Goal: Navigation & Orientation: Find specific page/section

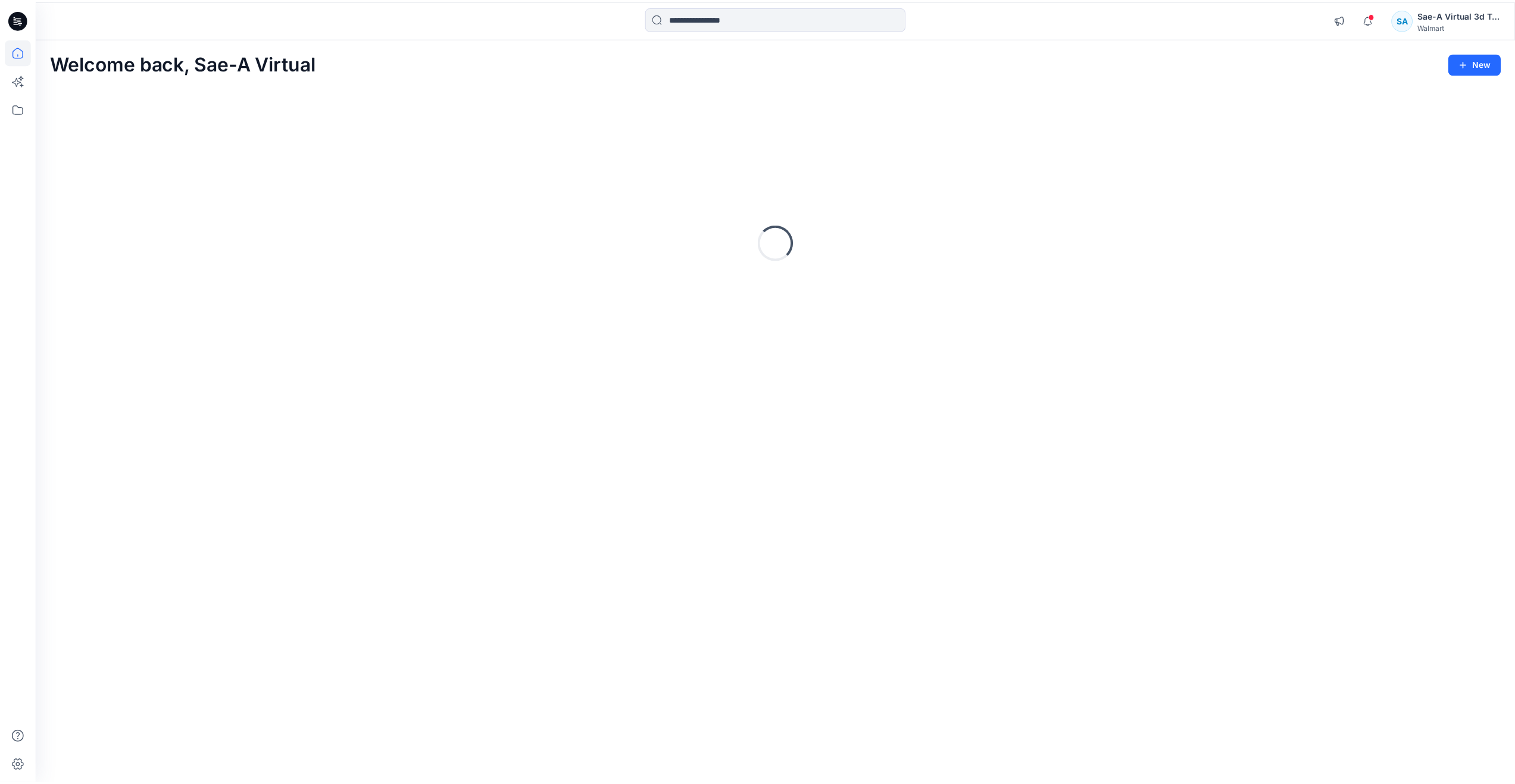
scroll to position [178, 0]
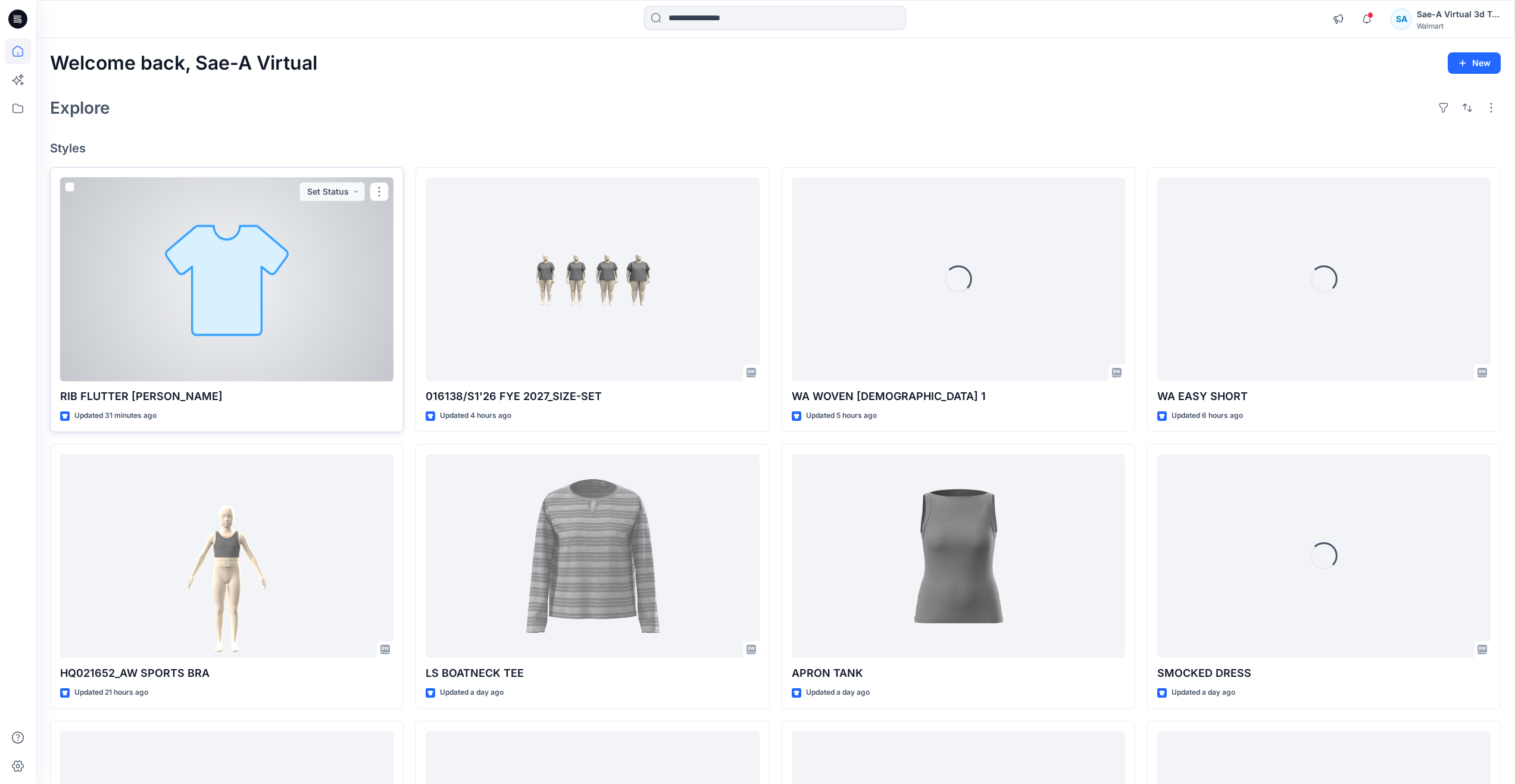
click at [243, 284] on div at bounding box center [227, 279] width 333 height 204
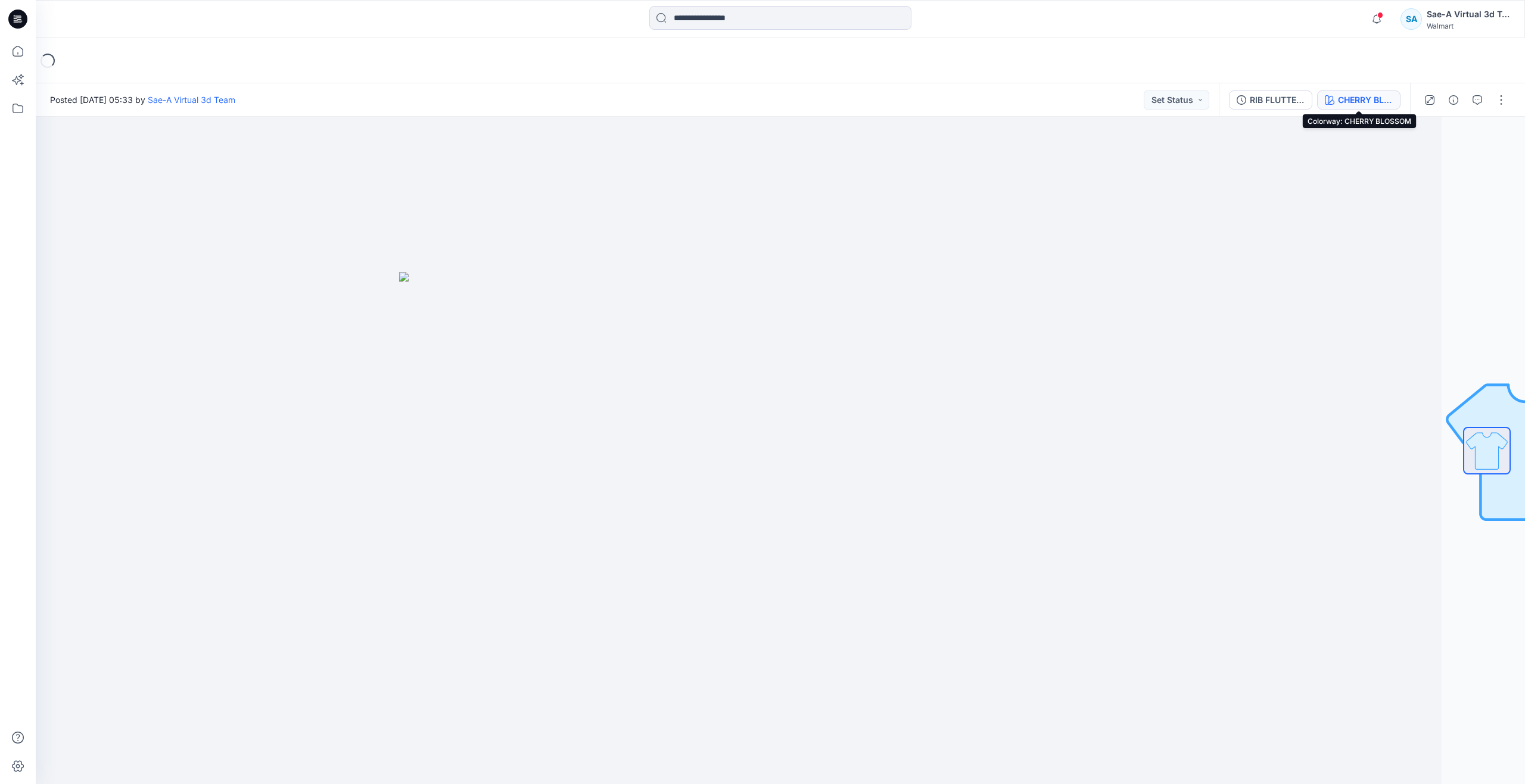
click at [1338, 95] on div "CHERRY BLOSSOM" at bounding box center [1365, 100] width 55 height 13
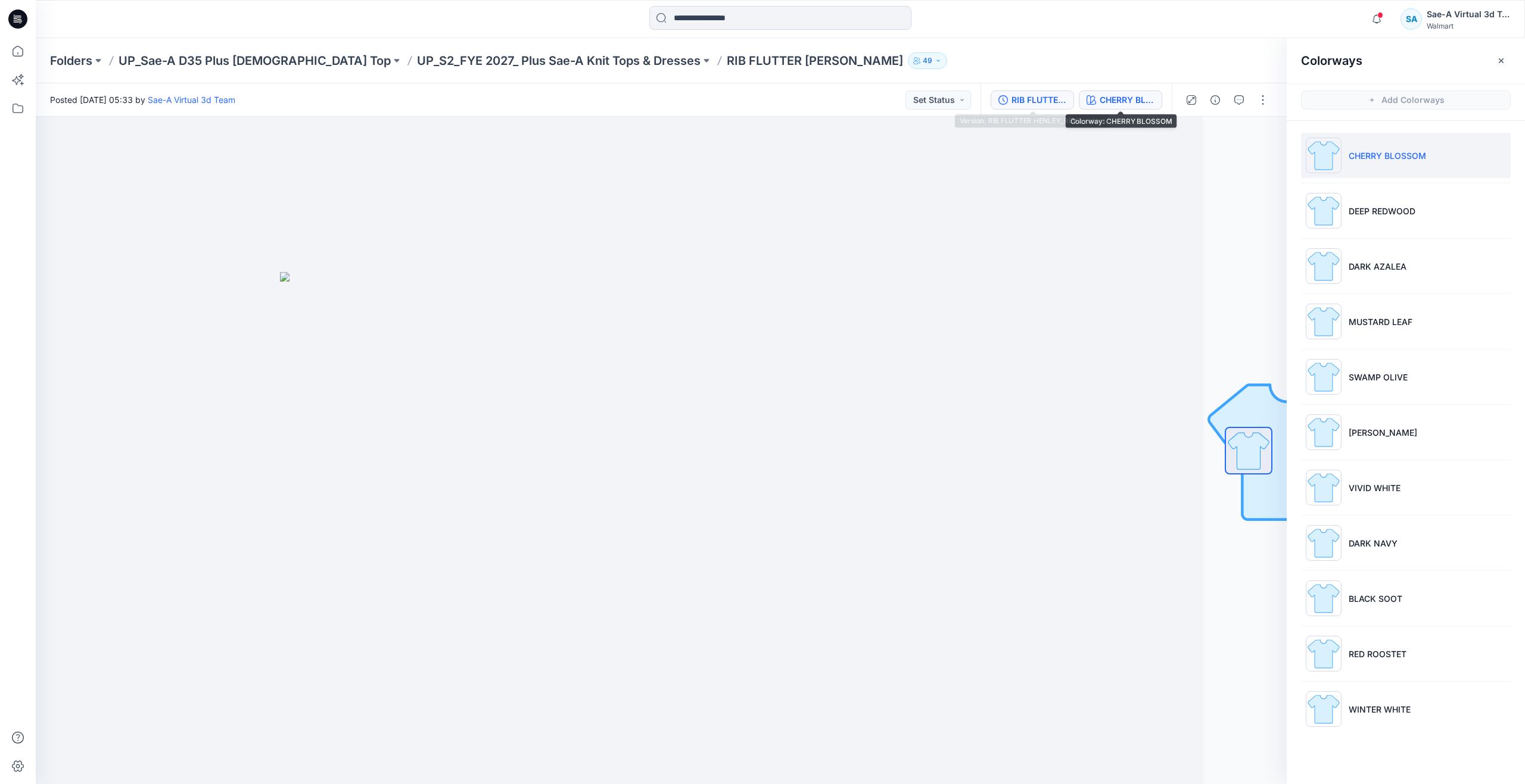
click at [1053, 97] on div "RIB FLUTTER HENLEY_REV2_colors" at bounding box center [1038, 100] width 55 height 13
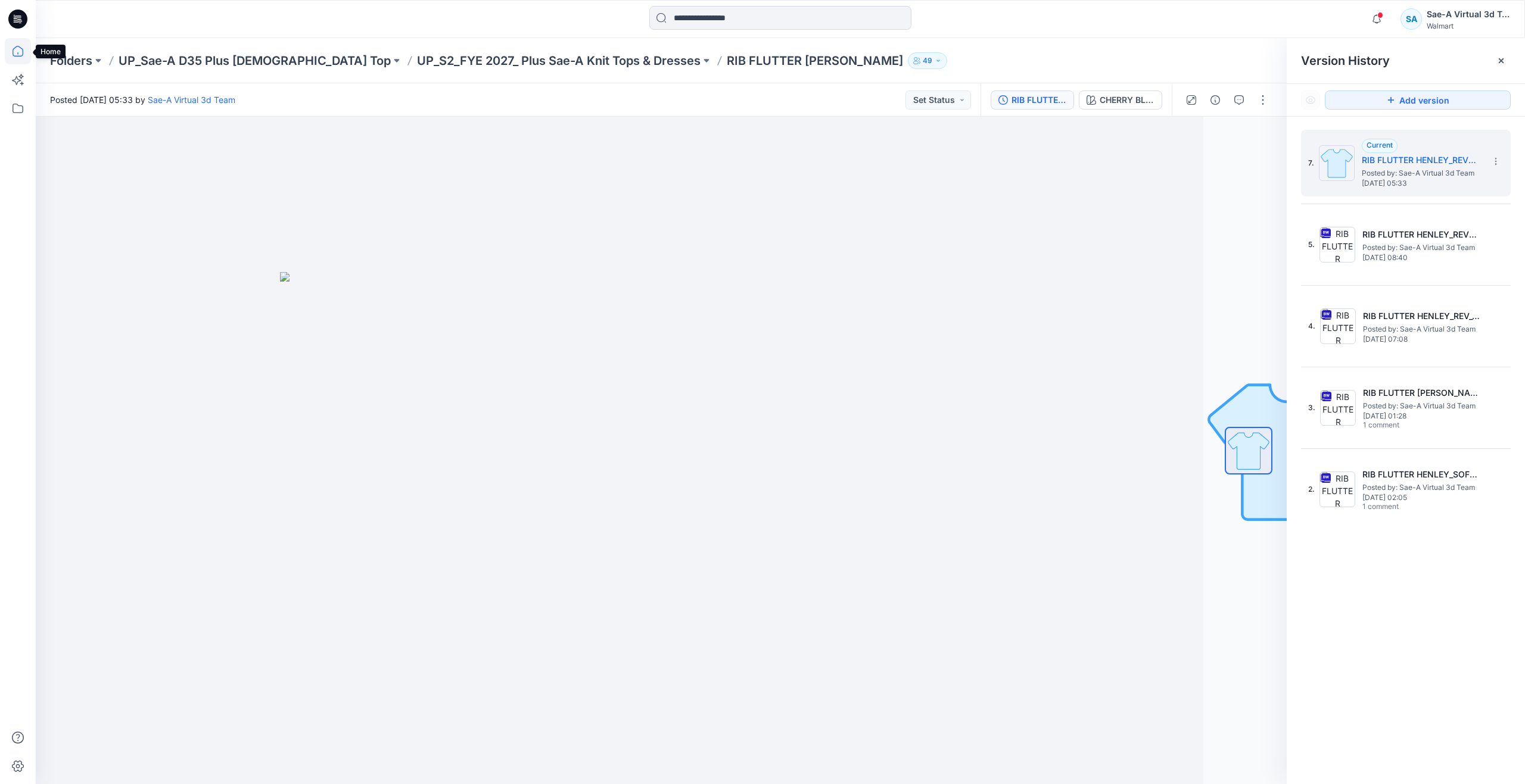
click at [13, 53] on icon at bounding box center [18, 51] width 26 height 26
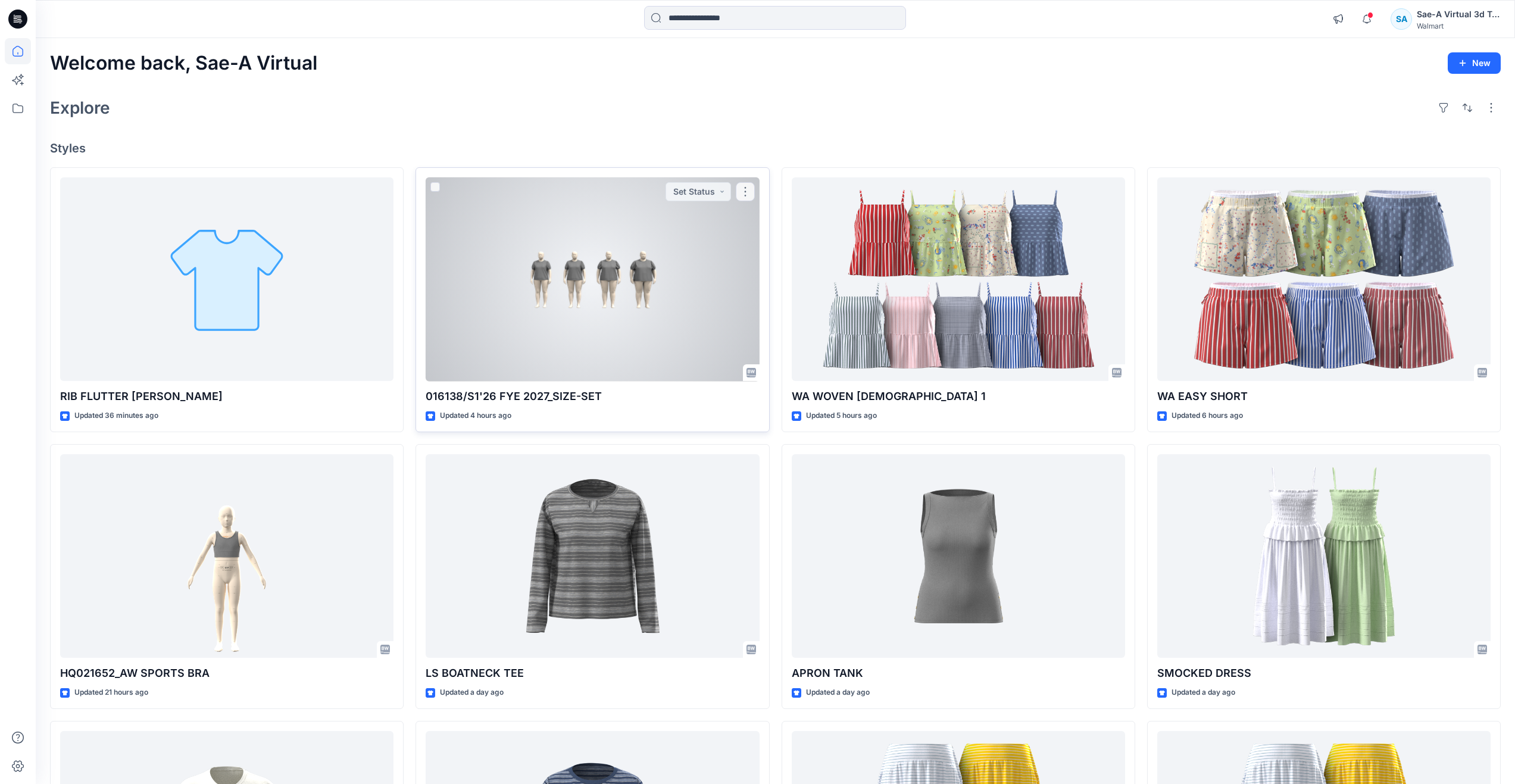
click at [483, 354] on div at bounding box center [592, 279] width 333 height 204
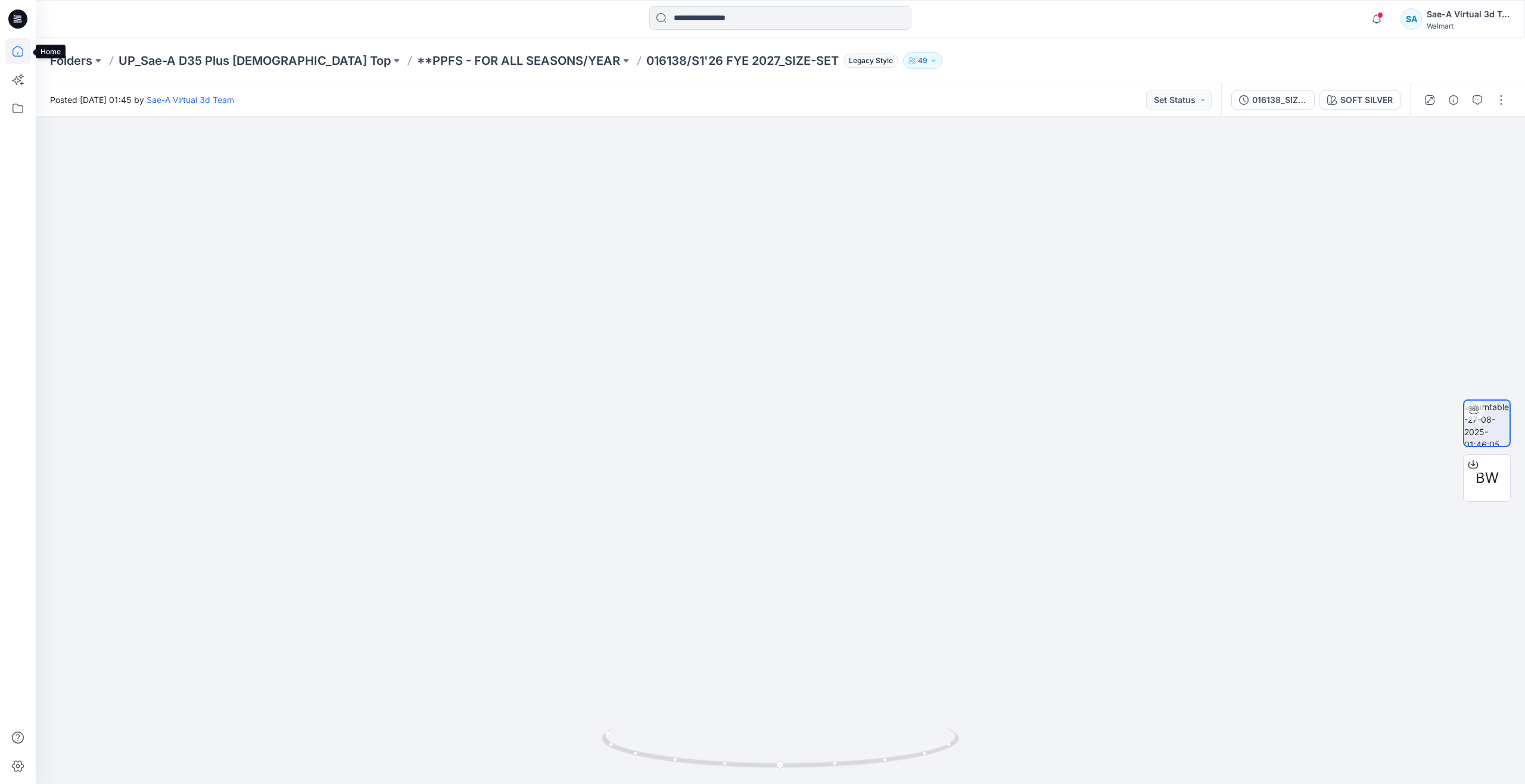
click at [22, 51] on icon at bounding box center [18, 51] width 26 height 26
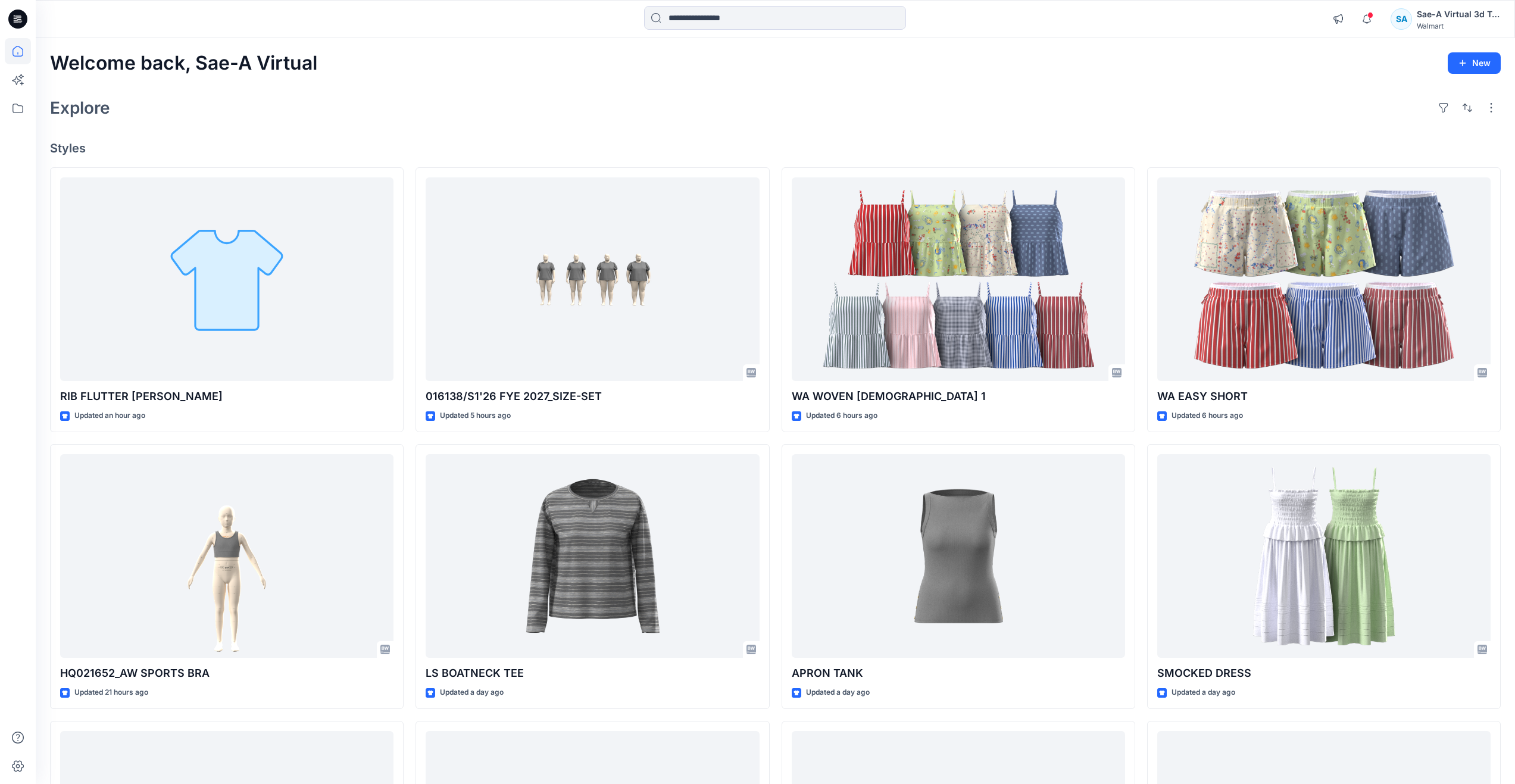
click at [1141, 491] on div "RIB FLUTTER HENLEY Updated an hour ago HQ021652_AW SPORTS BRA Updated 21 hours …" at bounding box center [775, 576] width 1451 height 819
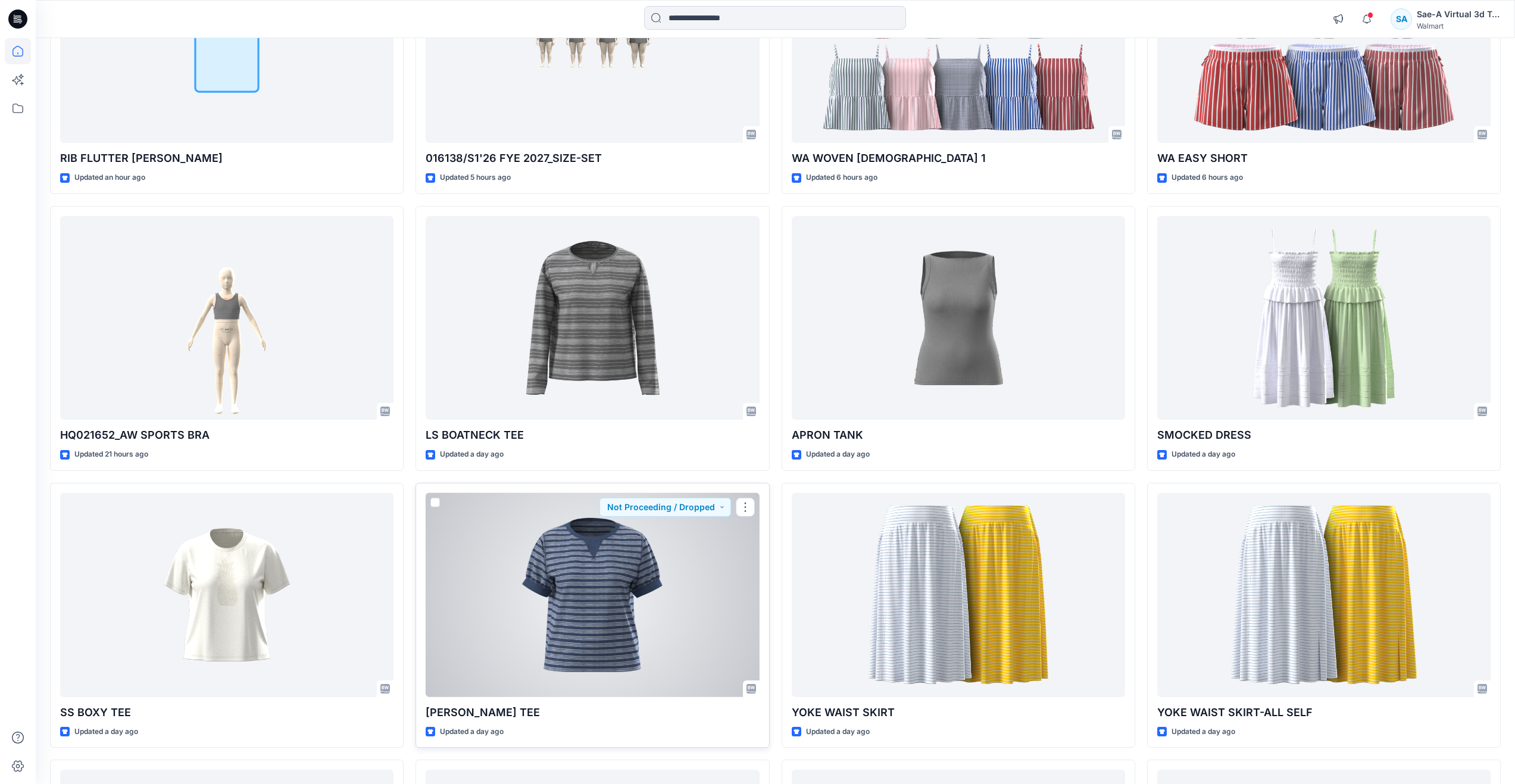
scroll to position [357, 0]
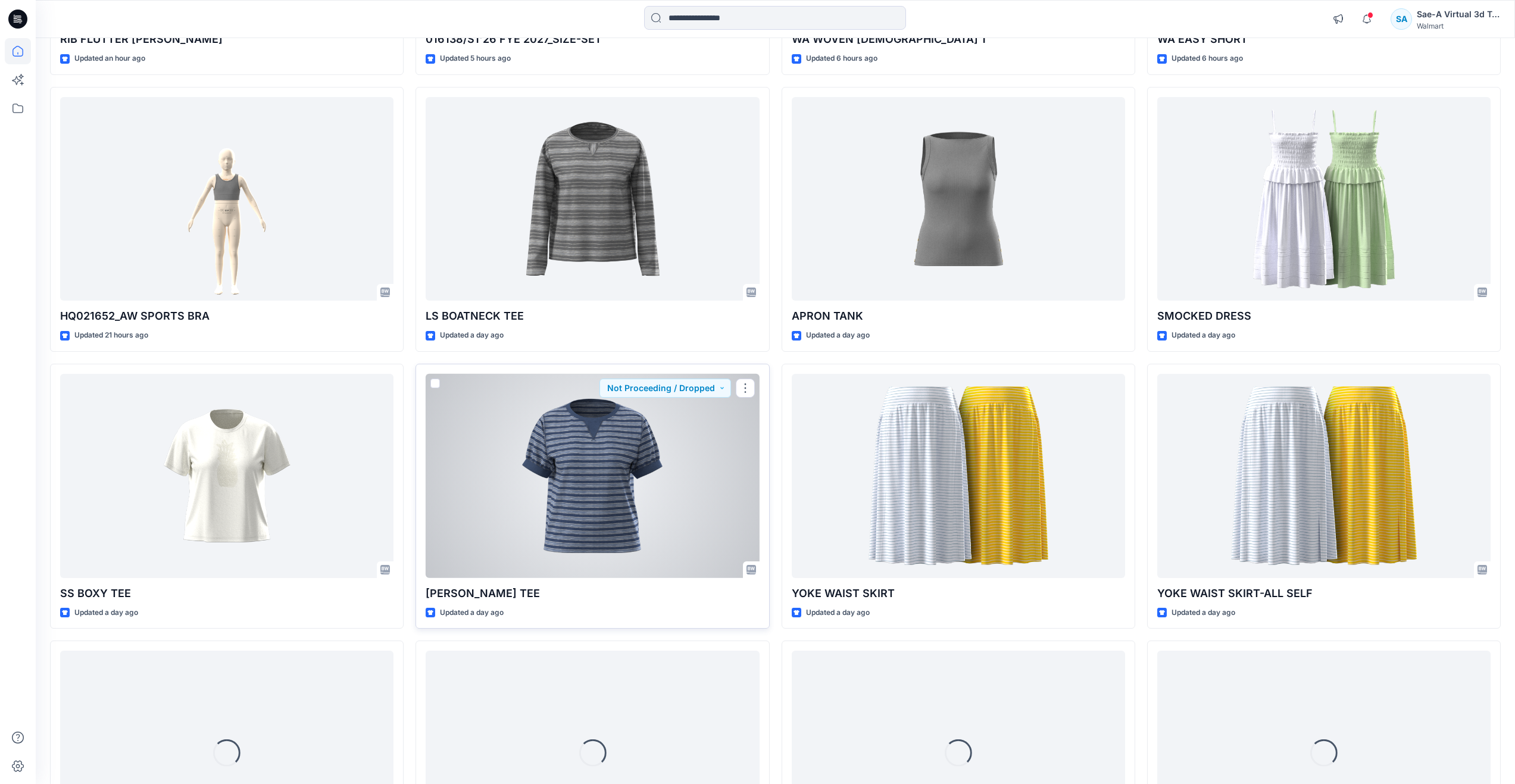
click at [622, 525] on div at bounding box center [592, 476] width 333 height 204
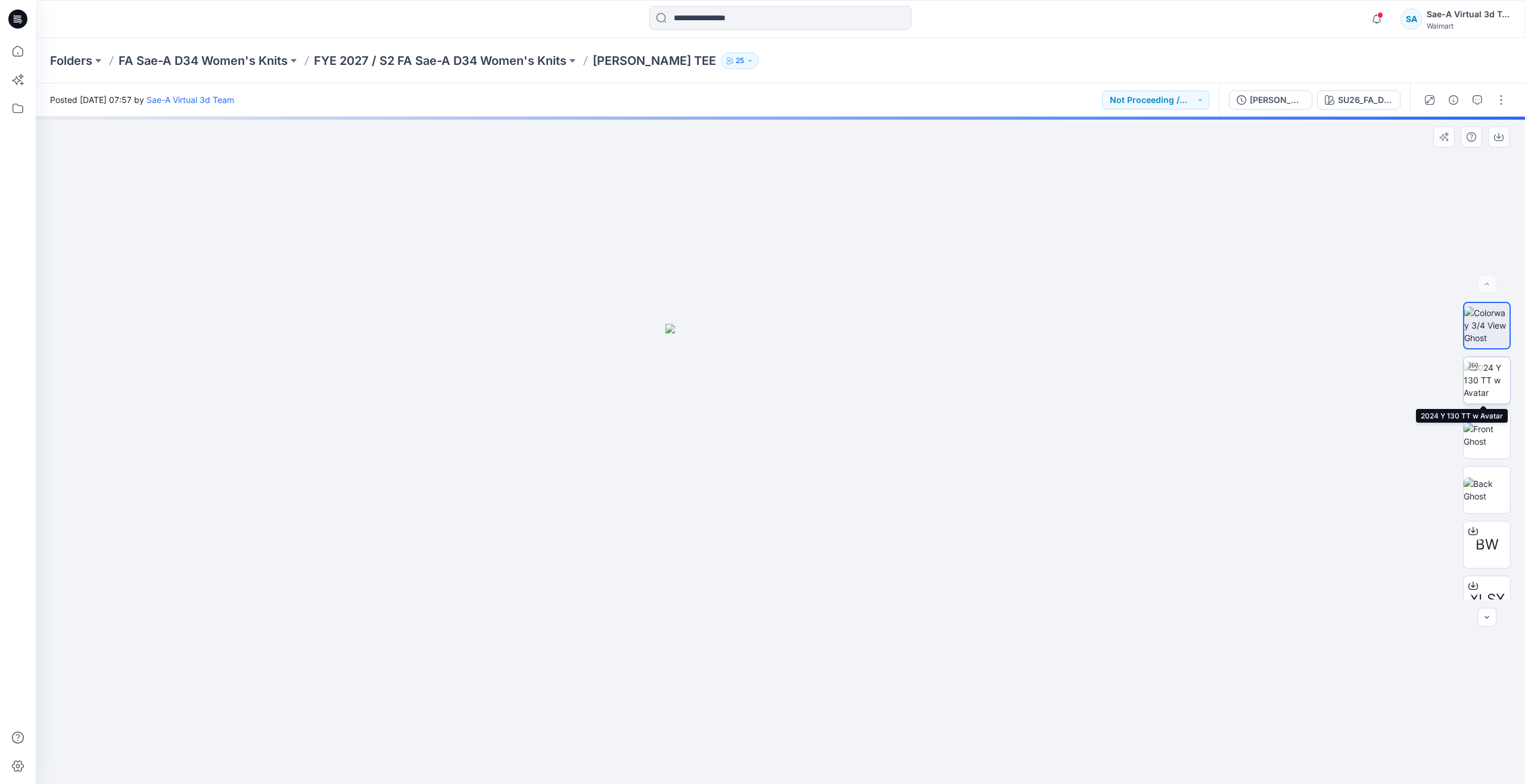
click at [1485, 370] on img at bounding box center [1487, 380] width 46 height 38
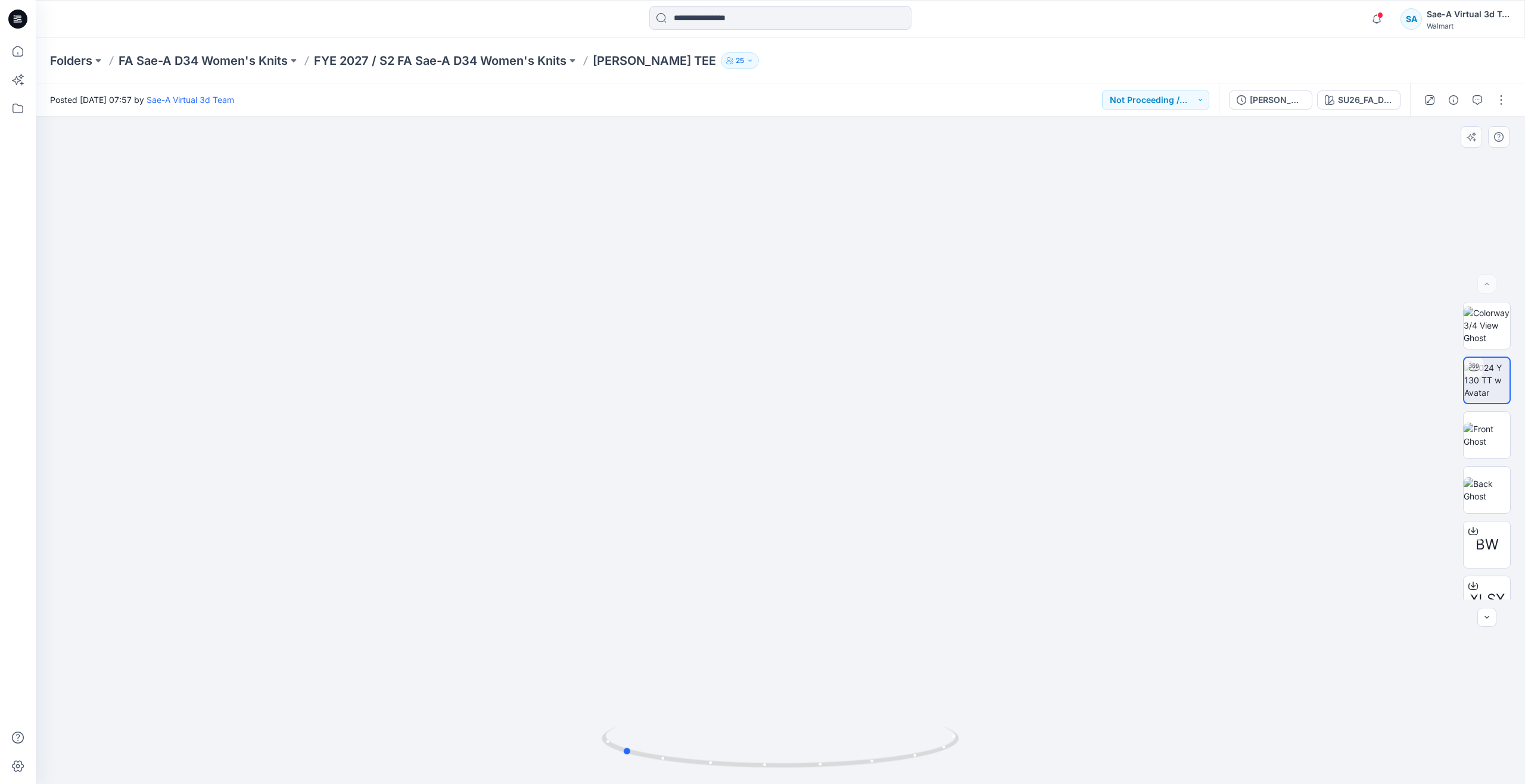
drag, startPoint x: 776, startPoint y: 763, endPoint x: 617, endPoint y: 712, distance: 167.0
click at [617, 712] on div at bounding box center [780, 450] width 1489 height 667
click at [16, 54] on icon at bounding box center [18, 51] width 26 height 26
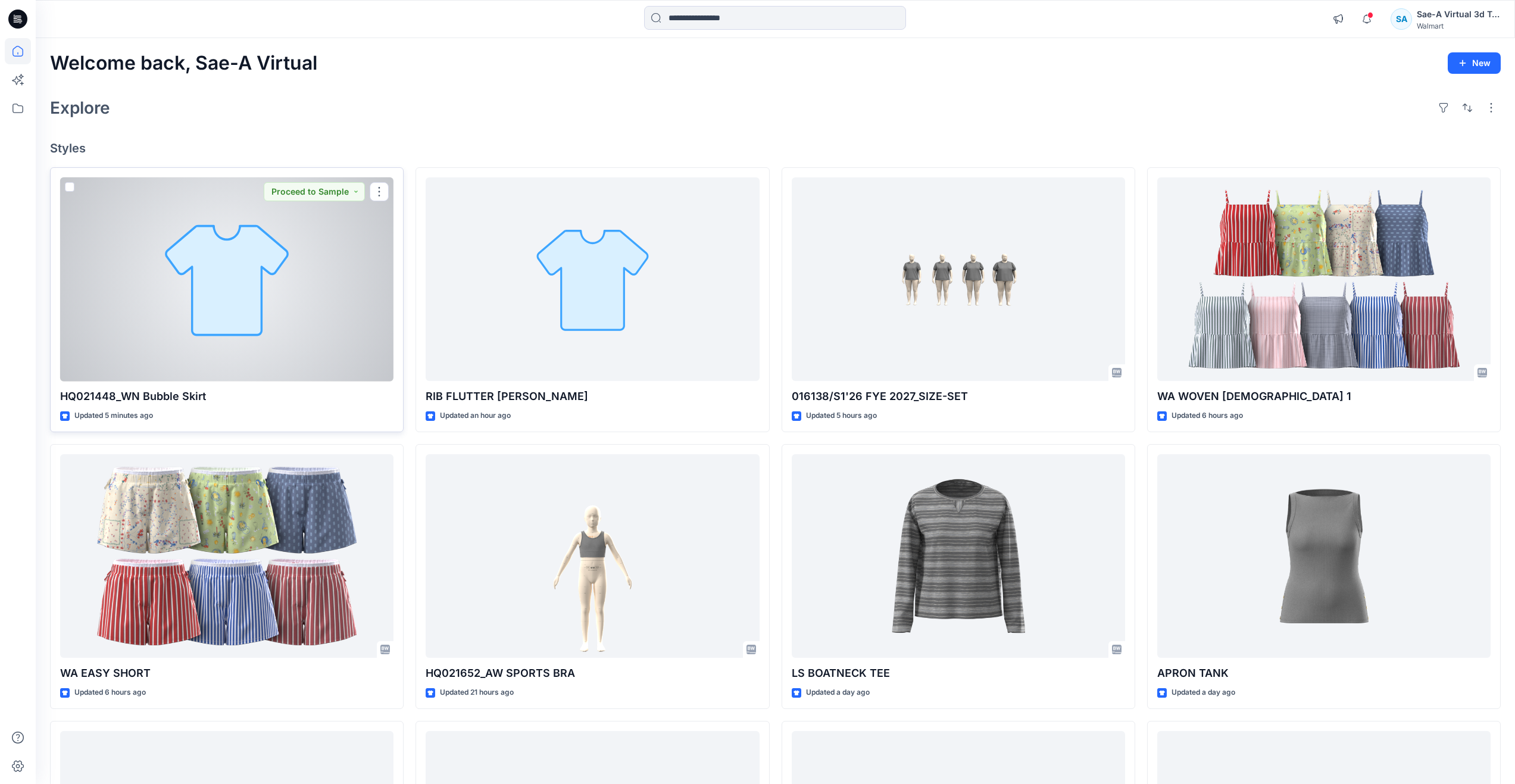
click at [361, 279] on div at bounding box center [227, 279] width 333 height 204
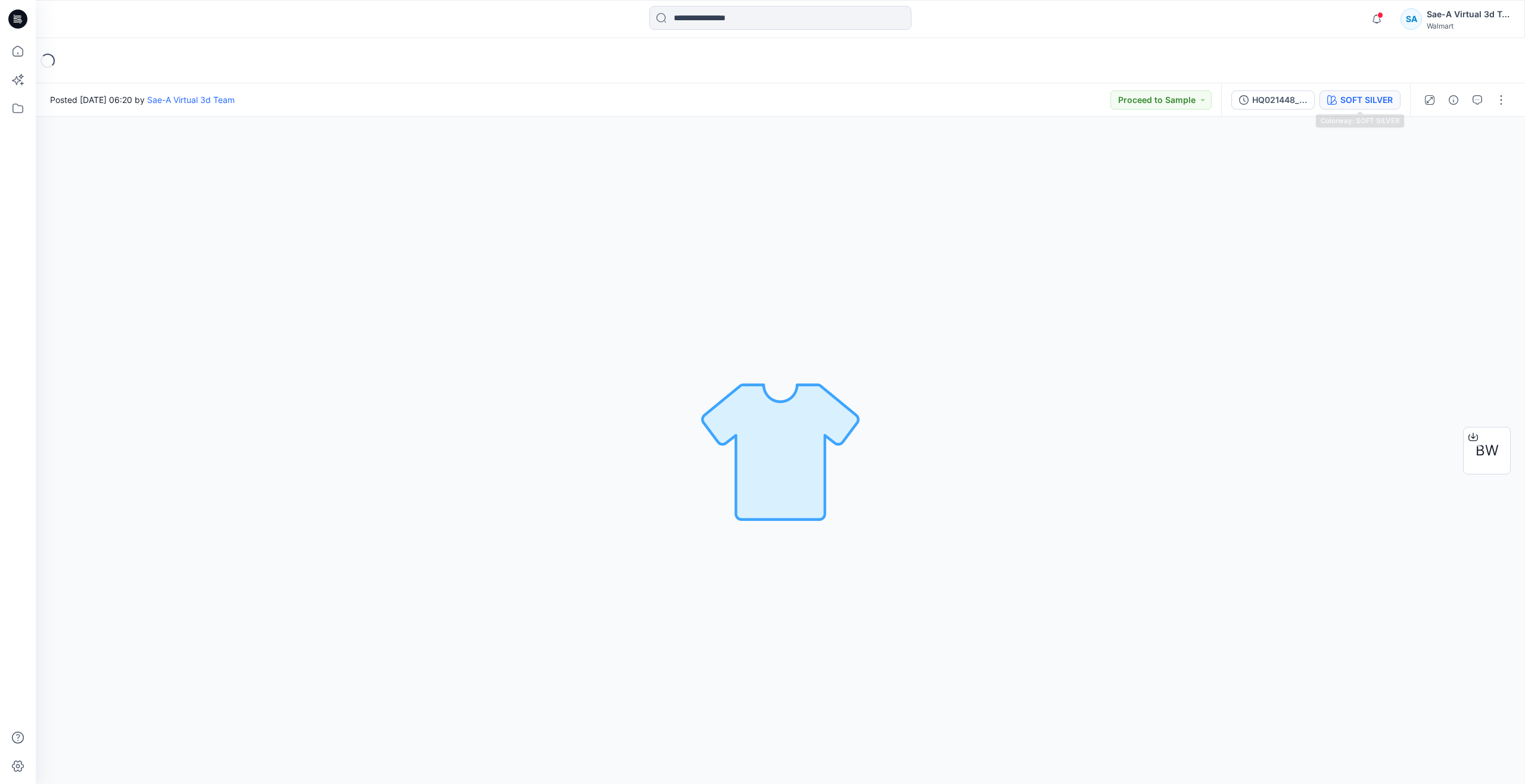
click at [1347, 97] on div "SOFT SILVER" at bounding box center [1366, 100] width 52 height 13
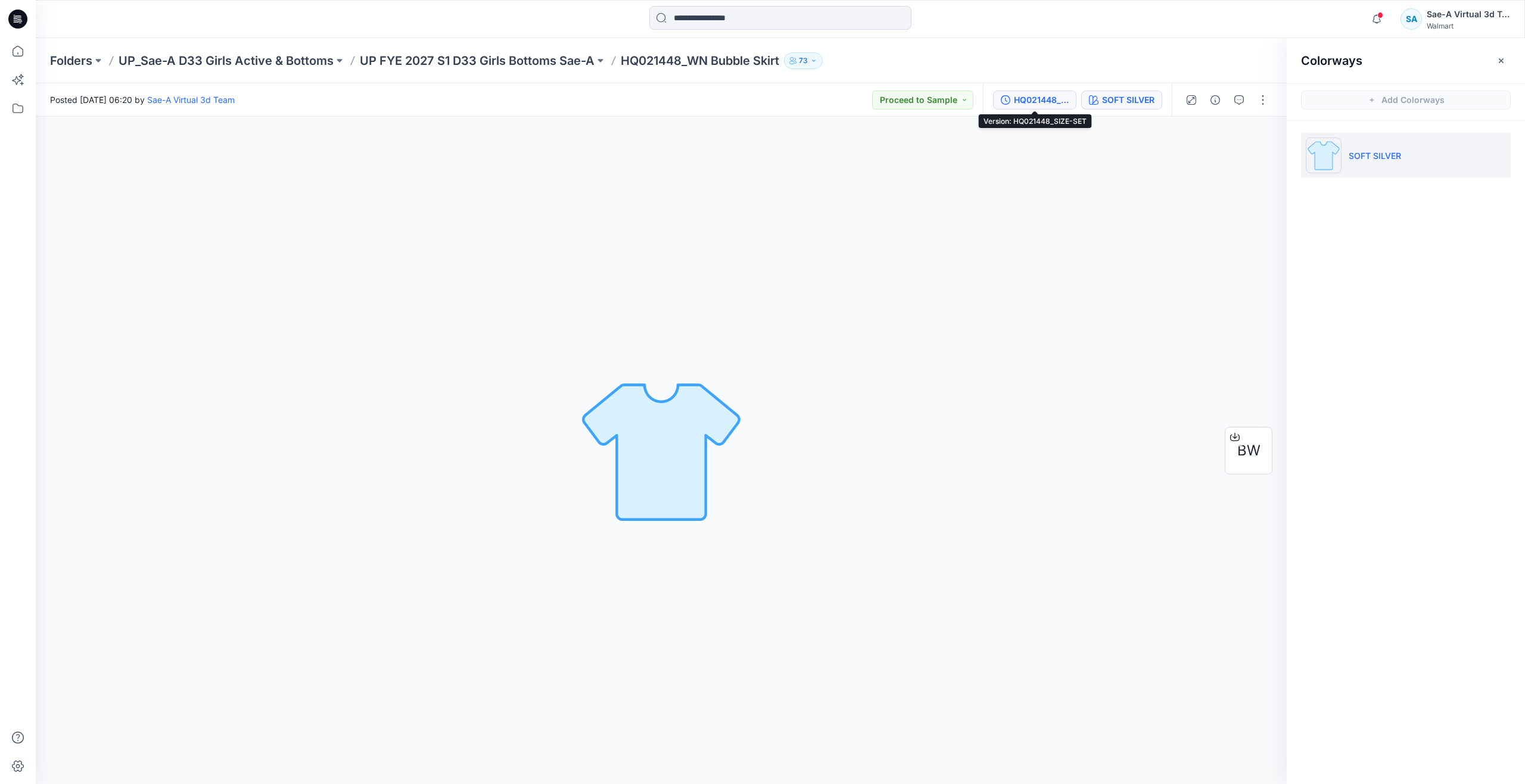
click at [1033, 103] on div "HQ021448_SIZE-SET" at bounding box center [1041, 100] width 55 height 13
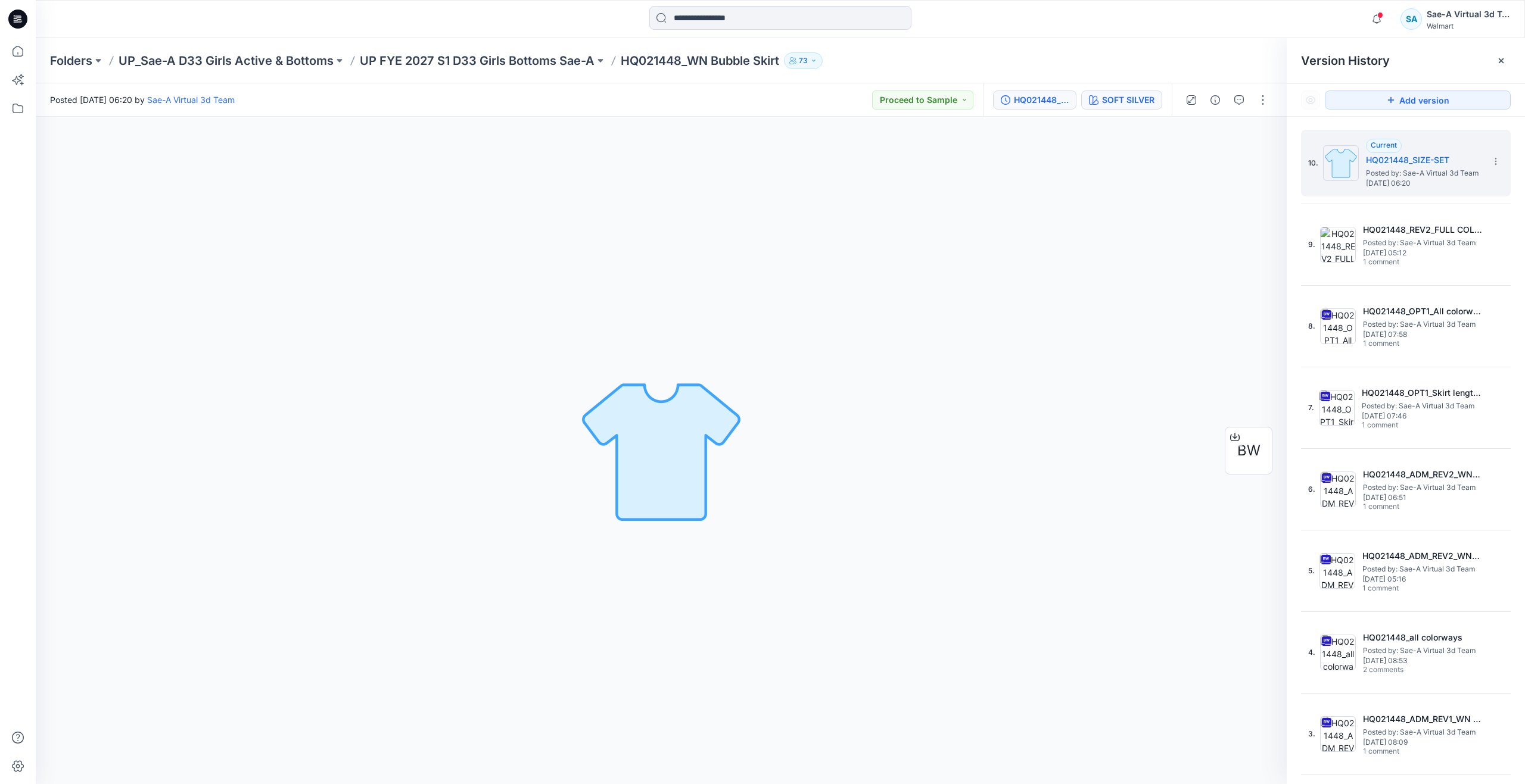
click at [1107, 98] on div "SOFT SILVER" at bounding box center [1127, 100] width 52 height 13
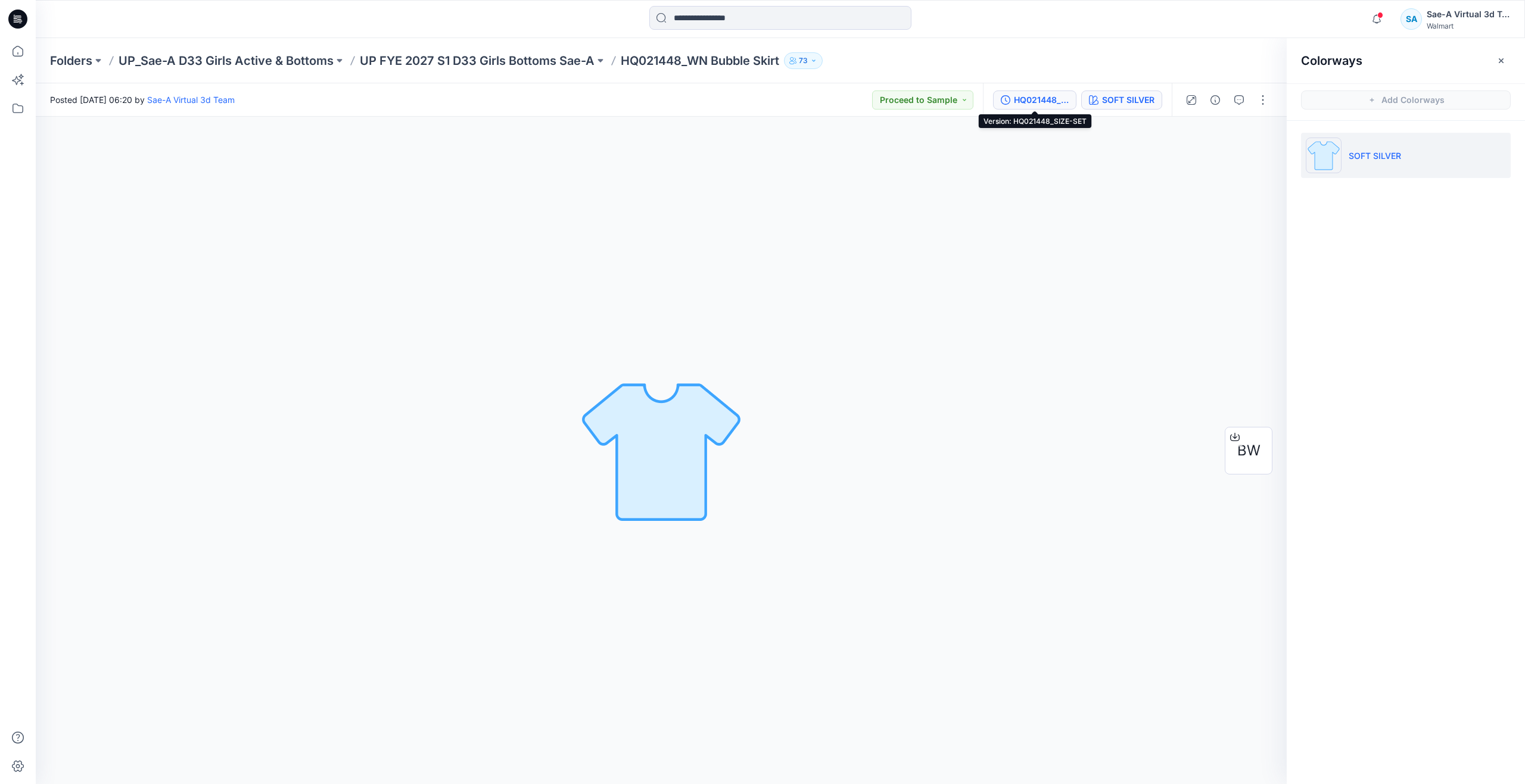
click at [1033, 99] on div "HQ021448_SIZE-SET" at bounding box center [1041, 100] width 55 height 13
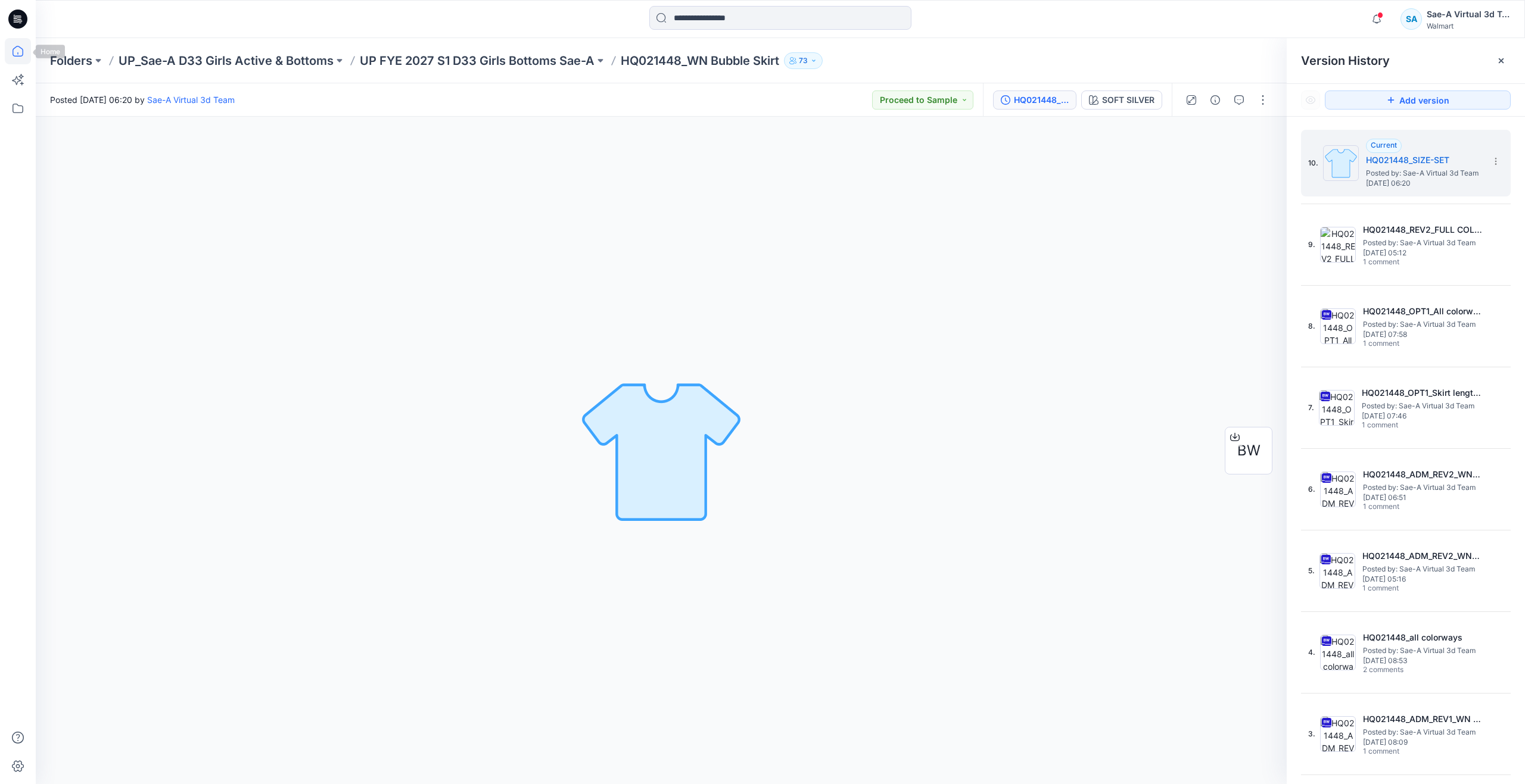
click at [19, 47] on icon at bounding box center [18, 51] width 11 height 11
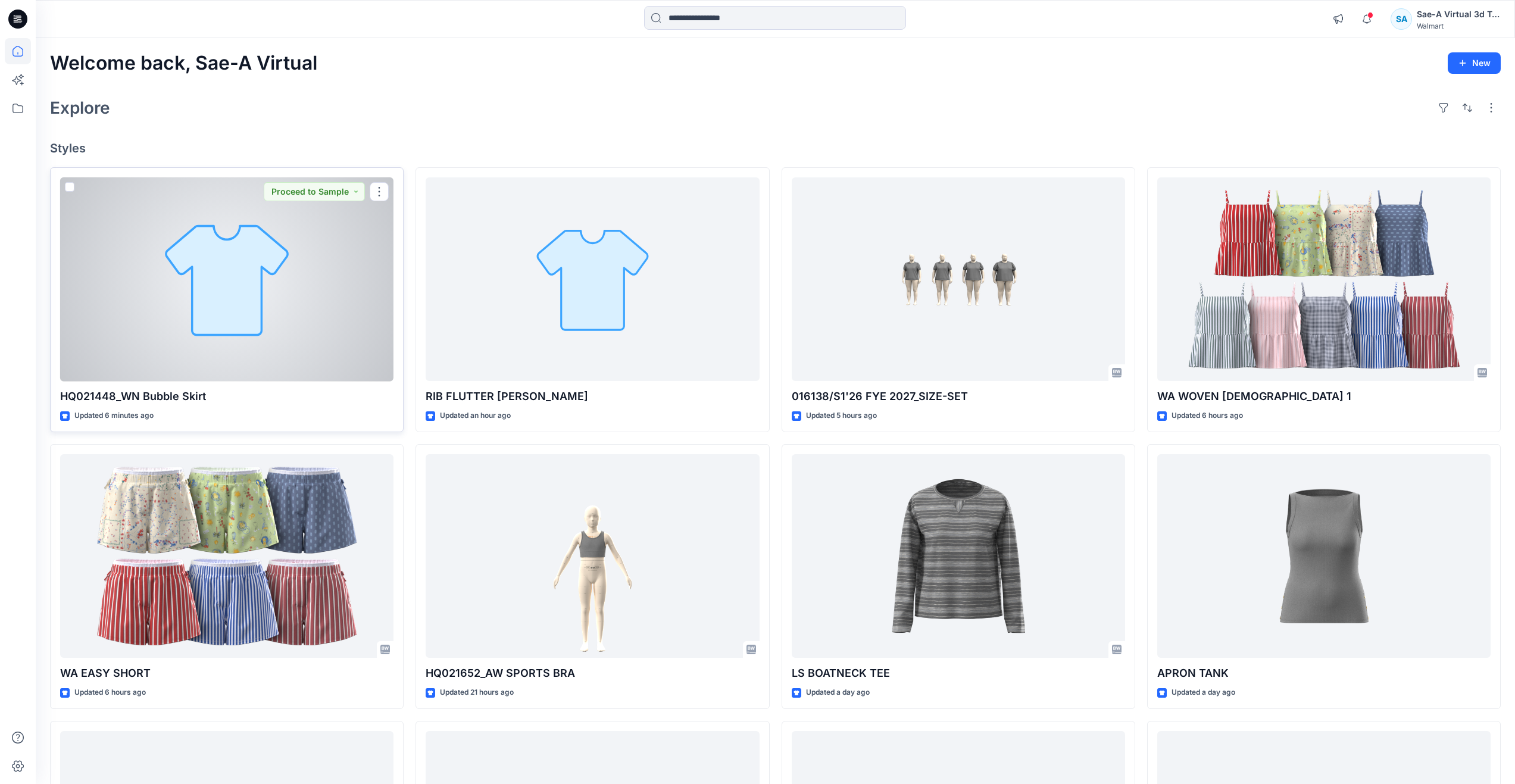
click at [239, 274] on div at bounding box center [227, 279] width 333 height 204
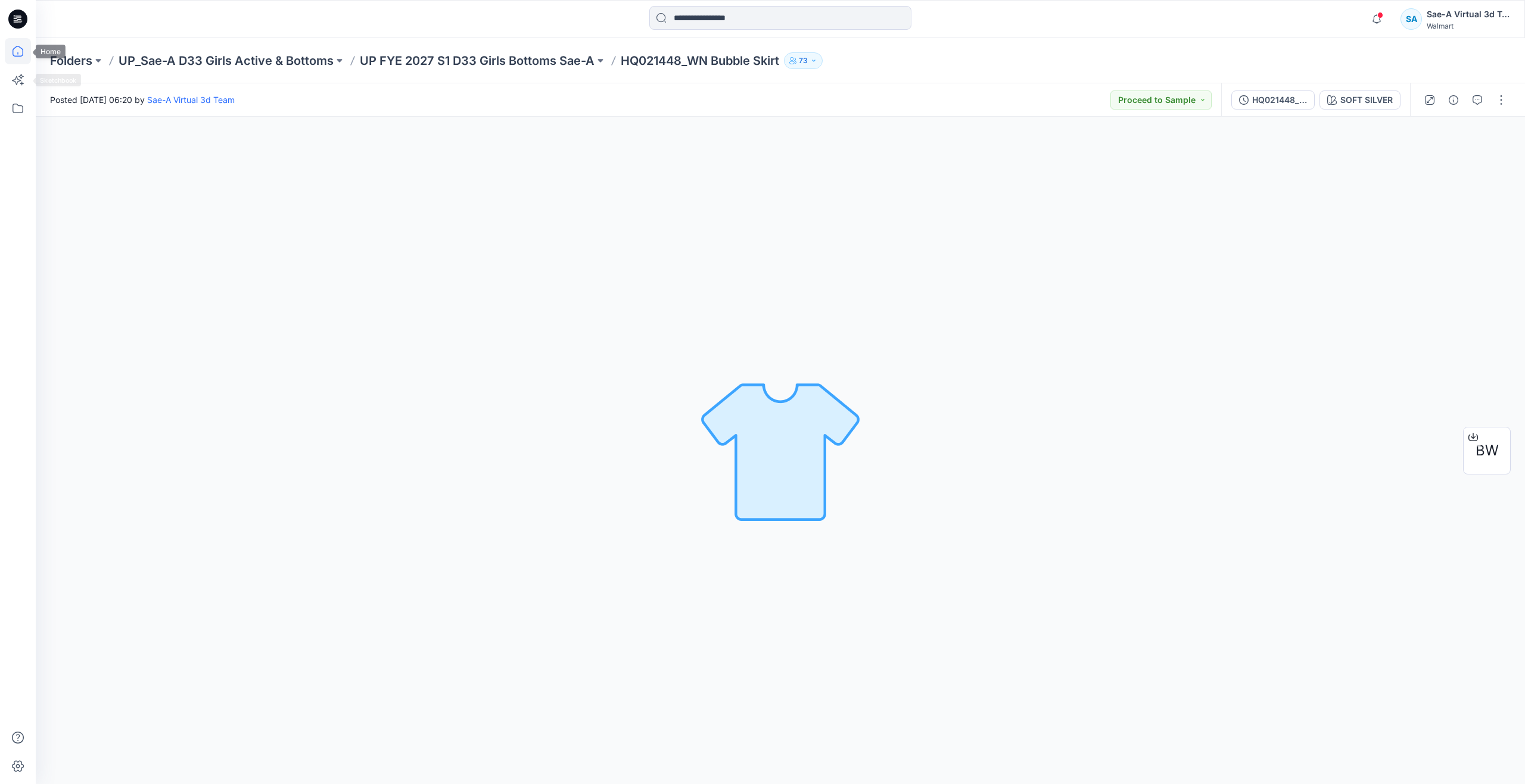
click at [28, 53] on icon at bounding box center [18, 51] width 26 height 26
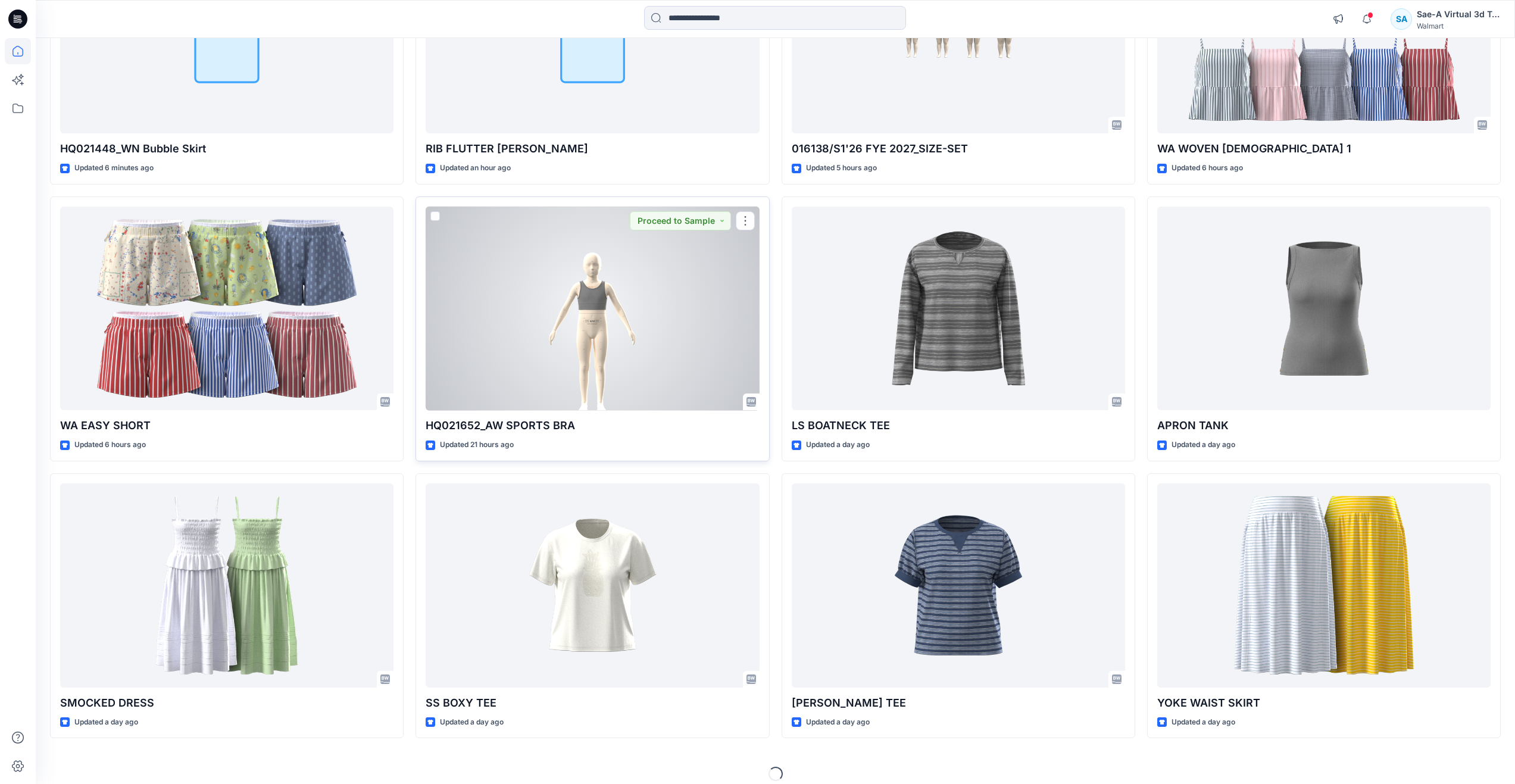
scroll to position [259, 0]
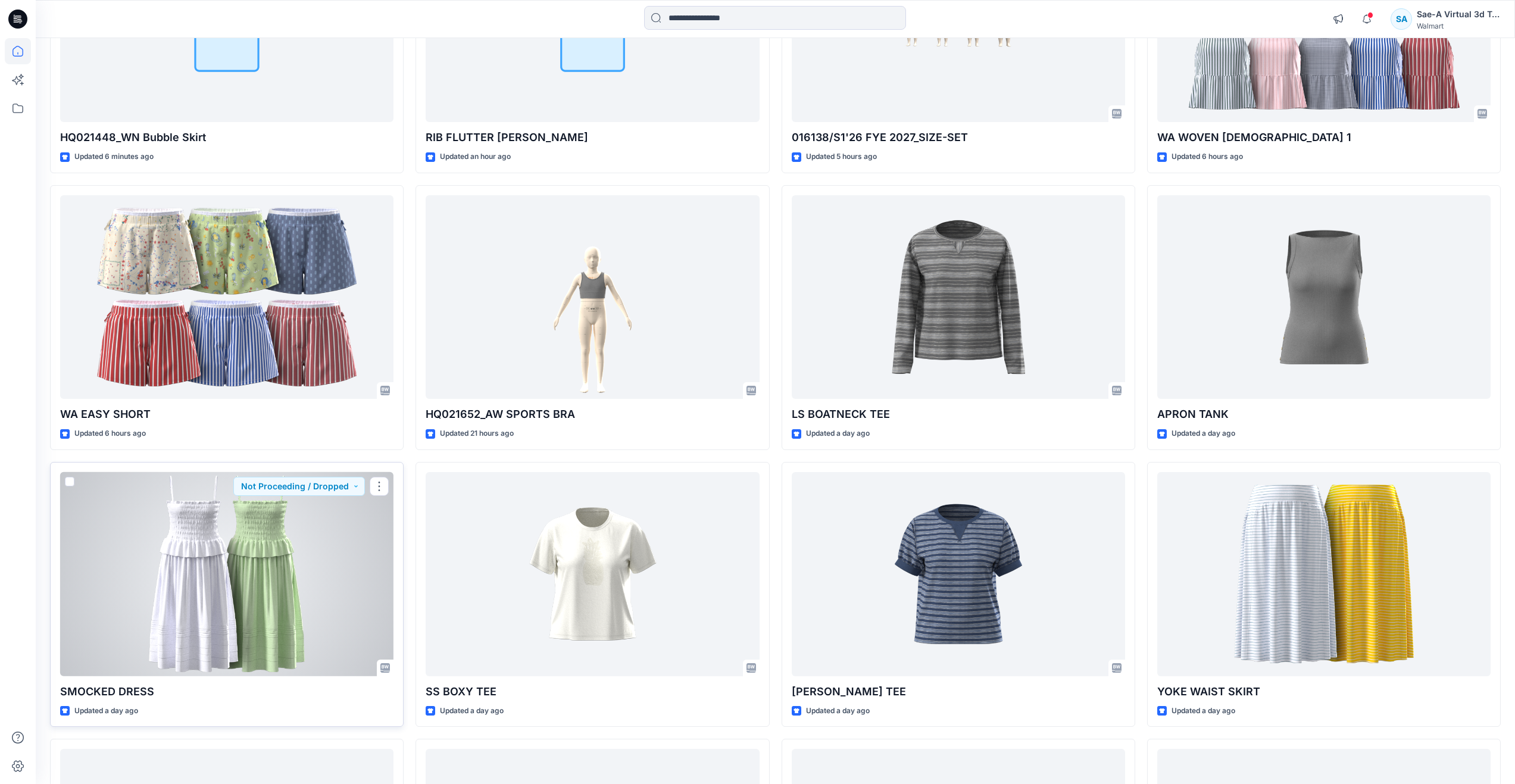
click at [274, 576] on div at bounding box center [227, 574] width 333 height 204
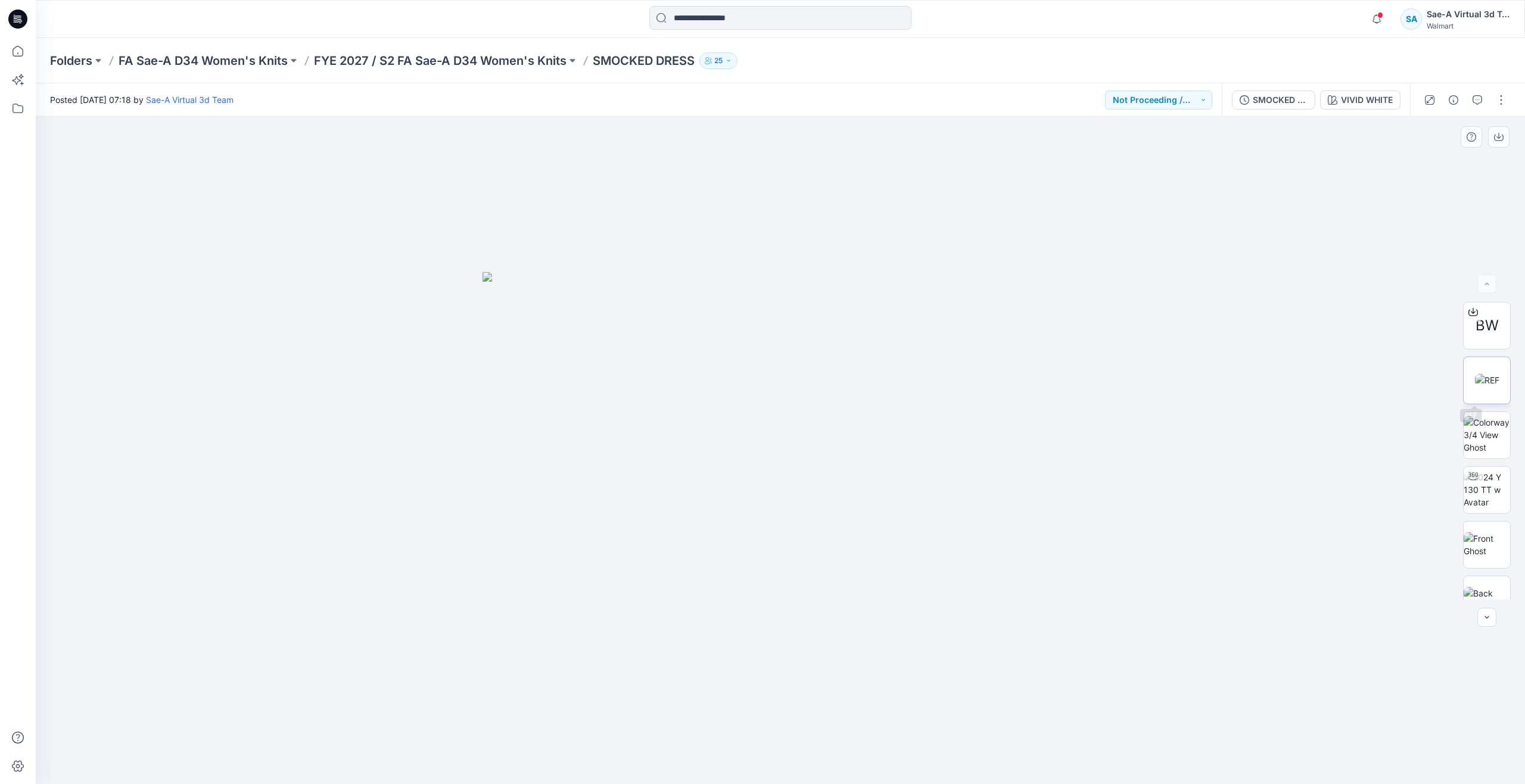
click at [1477, 382] on img at bounding box center [1487, 380] width 24 height 13
click at [1487, 426] on img at bounding box center [1487, 435] width 46 height 38
click at [1487, 379] on img at bounding box center [1487, 380] width 24 height 13
click at [1480, 444] on img at bounding box center [1487, 435] width 46 height 38
click at [30, 45] on icon at bounding box center [18, 51] width 26 height 26
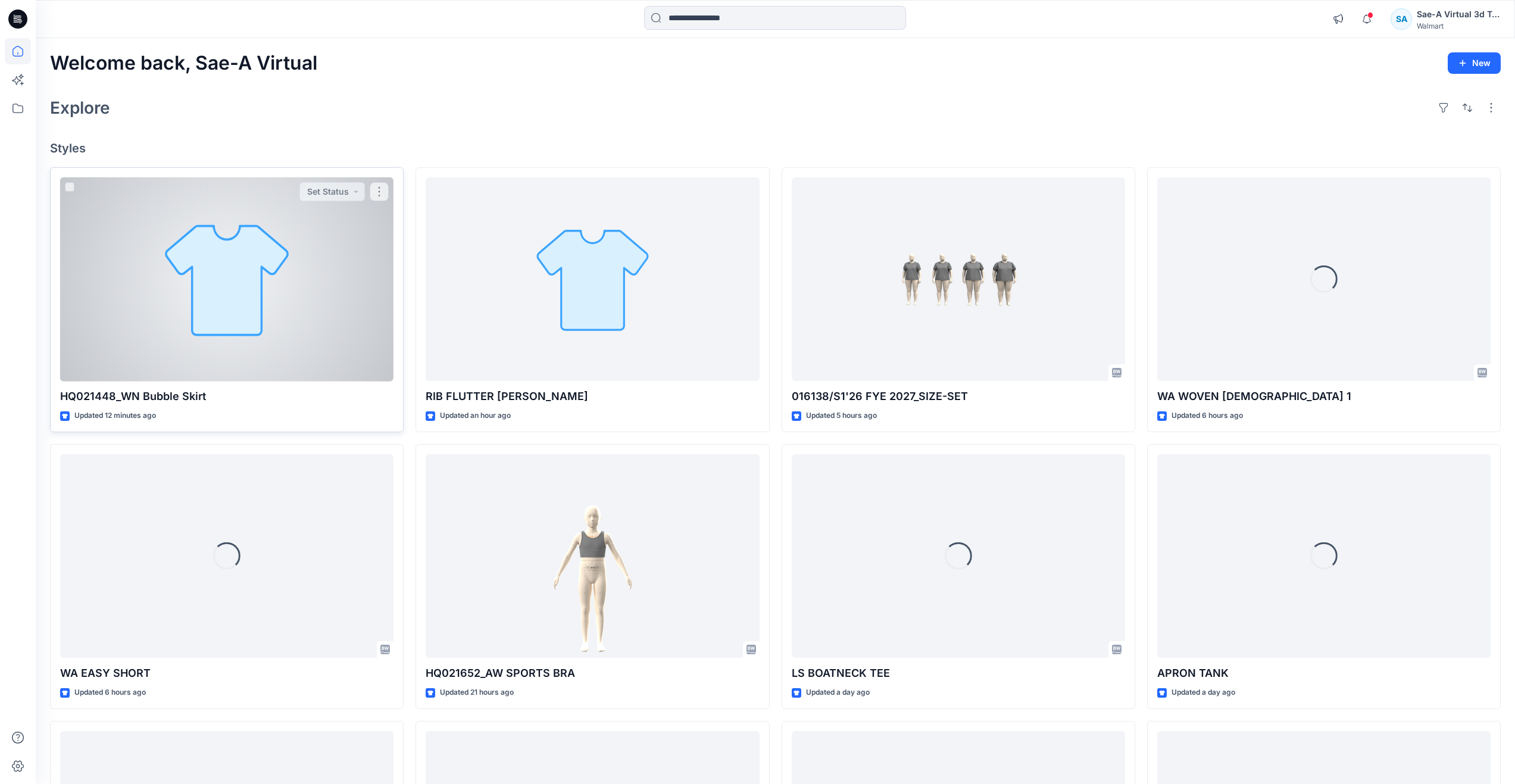
click at [173, 328] on div at bounding box center [227, 279] width 333 height 204
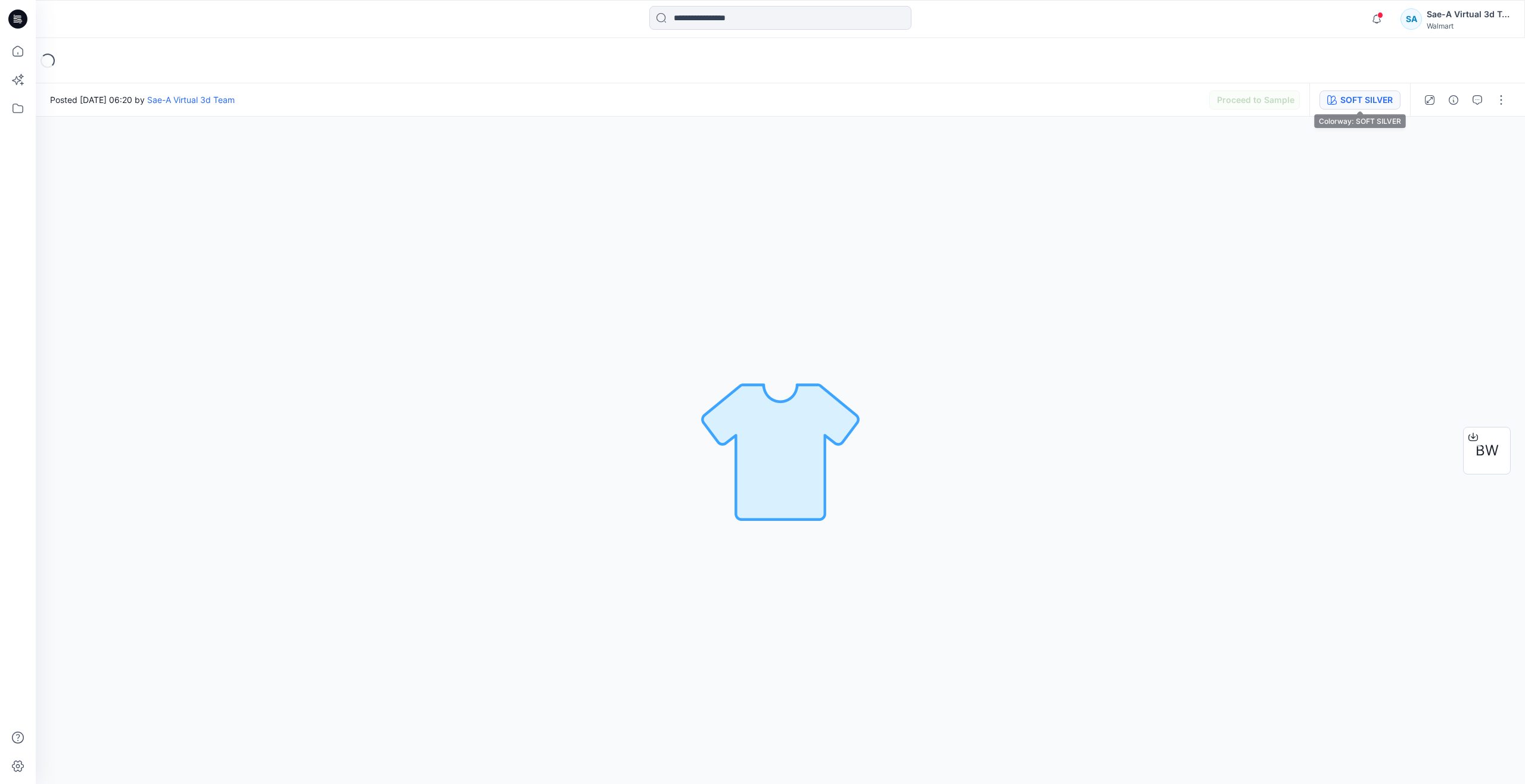
click at [1361, 100] on div "SOFT SILVER" at bounding box center [1366, 100] width 52 height 13
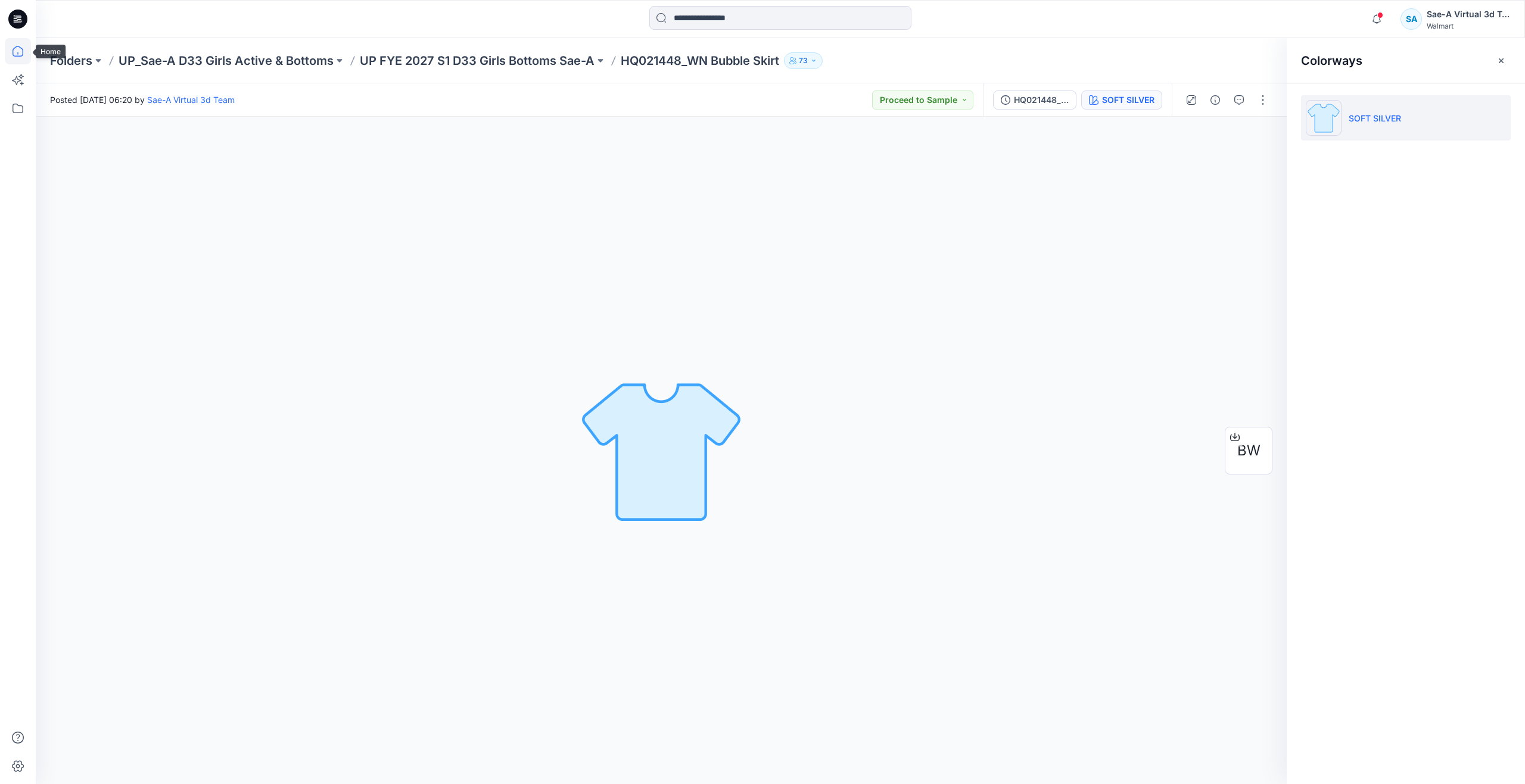
click at [23, 55] on icon at bounding box center [18, 51] width 11 height 11
